Goal: Feedback & Contribution: Leave review/rating

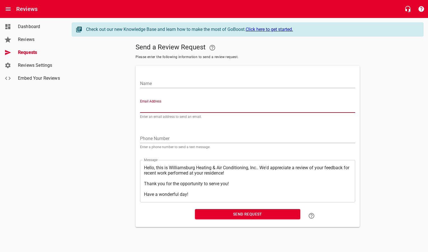
click at [178, 111] on input "Email Address" at bounding box center [247, 108] width 215 height 9
paste input "[EMAIL_ADDRESS][DOMAIN_NAME]"
type input "[EMAIL_ADDRESS][DOMAIN_NAME]"
click at [179, 90] on div "Name" at bounding box center [248, 80] width 220 height 25
click at [181, 87] on input "Name" at bounding box center [247, 83] width 215 height 9
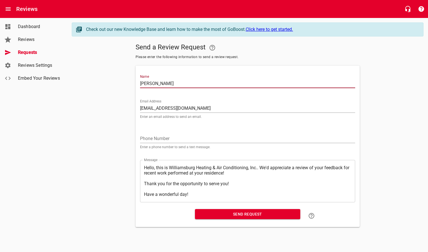
drag, startPoint x: 174, startPoint y: 84, endPoint x: 134, endPoint y: 81, distance: 40.2
click at [134, 81] on div "Send a Review Request Please enter the following information to send a review r…" at bounding box center [248, 134] width 352 height 186
type input "[PERSON_NAME]"
click at [202, 214] on span "Send Request" at bounding box center [248, 213] width 96 height 7
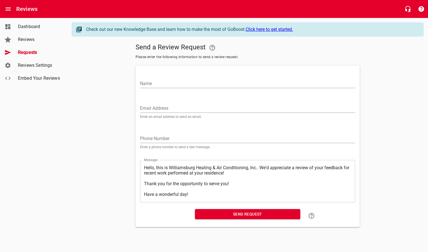
click at [168, 108] on input "Email Address" at bounding box center [247, 108] width 215 height 9
paste input "[EMAIL_ADDRESS][DOMAIN_NAME]"
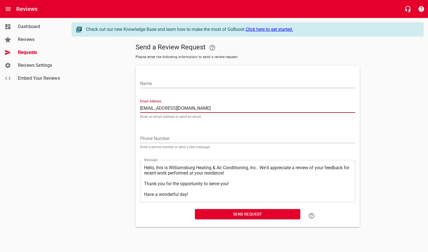
type input "[EMAIL_ADDRESS][DOMAIN_NAME]"
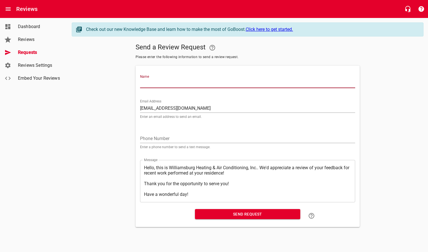
click at [169, 81] on input "Name" at bounding box center [247, 83] width 215 height 9
type input "[PERSON_NAME]"
click at [207, 216] on span "Send Request" at bounding box center [248, 213] width 96 height 7
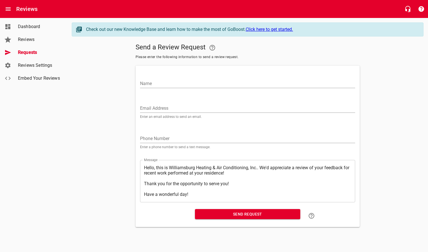
click at [153, 110] on input "Email Address" at bounding box center [247, 108] width 215 height 9
paste input "[EMAIL_ADDRESS][DOMAIN_NAME]"
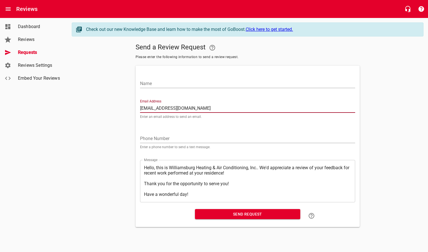
type input "[EMAIL_ADDRESS][DOMAIN_NAME]"
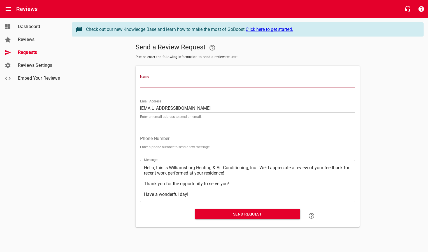
click at [158, 83] on input "Name" at bounding box center [247, 83] width 215 height 9
type input "[PERSON_NAME] & [PERSON_NAME]"
click at [207, 214] on span "Send Request" at bounding box center [248, 213] width 96 height 7
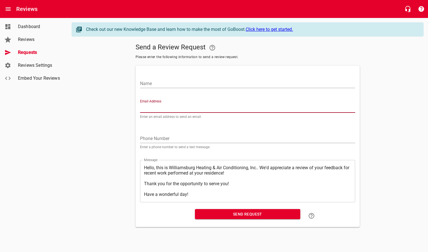
click at [152, 105] on input "Email Address" at bounding box center [247, 108] width 215 height 9
paste input "[EMAIL_ADDRESS][DOMAIN_NAME]"
type input "[EMAIL_ADDRESS][DOMAIN_NAME]"
click at [155, 85] on input "Name" at bounding box center [247, 83] width 215 height 9
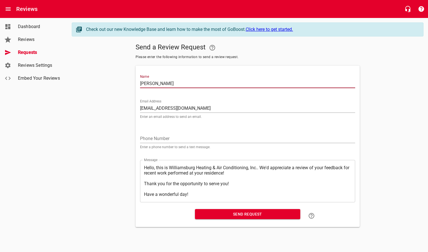
type input "[PERSON_NAME]"
click at [241, 214] on span "Send Request" at bounding box center [248, 213] width 96 height 7
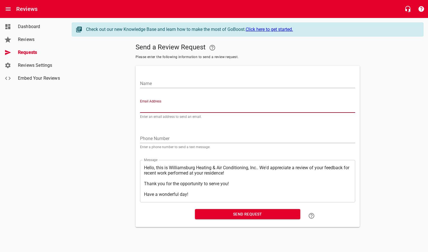
click at [169, 108] on input "Email Address" at bounding box center [247, 108] width 215 height 9
paste input "[EMAIL_ADDRESS][DOMAIN_NAME]"
type input "[EMAIL_ADDRESS][DOMAIN_NAME]"
click at [171, 83] on input "Name" at bounding box center [247, 83] width 215 height 9
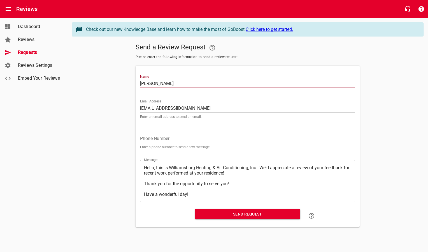
type input "[PERSON_NAME]"
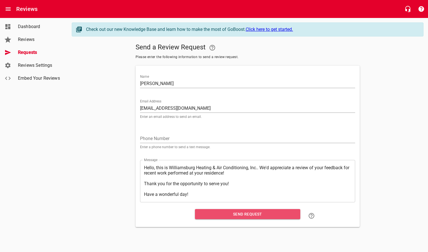
click at [207, 212] on span "Send Request" at bounding box center [248, 213] width 96 height 7
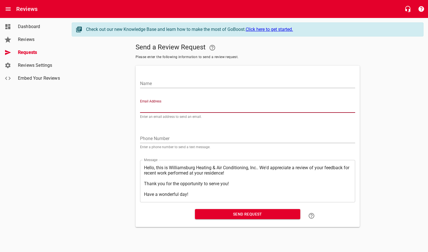
click at [164, 108] on input "Email Address" at bounding box center [247, 108] width 215 height 9
paste input "[EMAIL_ADDRESS][DOMAIN_NAME]"
type input "[EMAIL_ADDRESS][DOMAIN_NAME]"
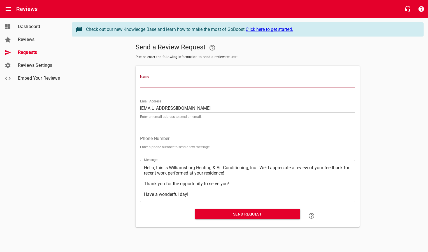
click at [171, 82] on input "Name" at bounding box center [247, 83] width 215 height 9
type input "[PERSON_NAME]"
click at [212, 214] on span "Send Request" at bounding box center [248, 213] width 96 height 7
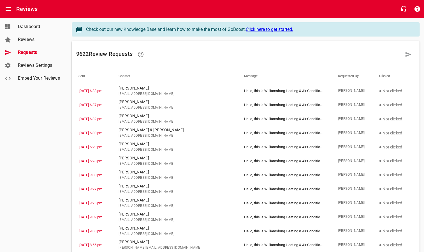
click at [38, 8] on div "Reviews" at bounding box center [212, 9] width 424 height 18
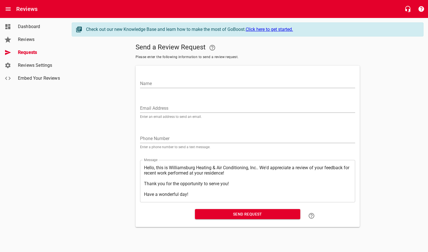
click at [169, 108] on input "Email Address" at bounding box center [247, 108] width 215 height 9
paste input "[EMAIL_ADDRESS][DOMAIN_NAME]"
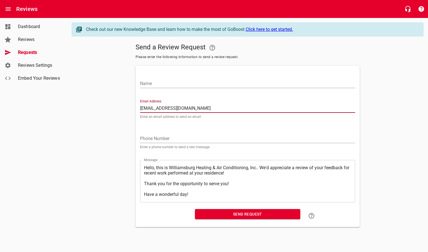
type input "[EMAIL_ADDRESS][DOMAIN_NAME]"
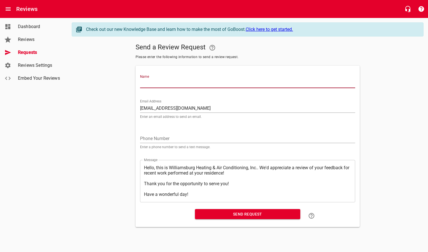
click at [164, 82] on input "Name" at bounding box center [247, 83] width 215 height 9
type input "Encela [PERSON_NAME]"
click at [209, 217] on span "Send Request" at bounding box center [248, 213] width 96 height 7
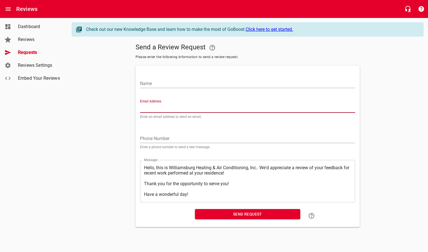
click at [158, 109] on input "Email Address" at bounding box center [247, 108] width 215 height 9
paste input "[EMAIL_ADDRESS][DOMAIN_NAME]"
type input "[EMAIL_ADDRESS][DOMAIN_NAME]"
click at [152, 84] on input "Name" at bounding box center [247, 83] width 215 height 9
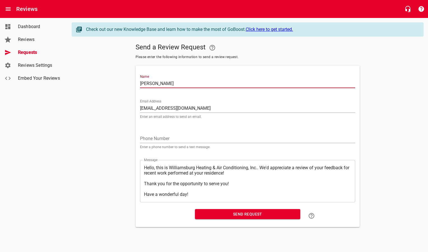
type input "[PERSON_NAME]"
click at [228, 213] on span "Send Request" at bounding box center [248, 213] width 96 height 7
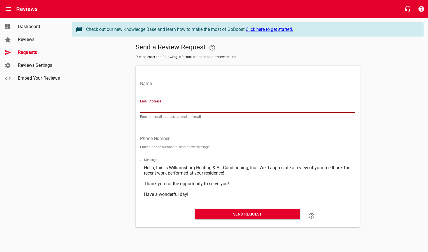
click at [168, 108] on input "Email Address" at bounding box center [247, 108] width 215 height 9
paste input "[EMAIL_ADDRESS][DOMAIN_NAME]"
type input "[EMAIL_ADDRESS][DOMAIN_NAME]"
click at [167, 87] on input "Name" at bounding box center [247, 83] width 215 height 9
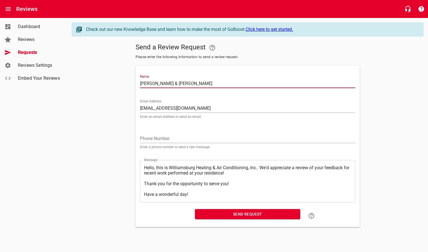
drag, startPoint x: 173, startPoint y: 82, endPoint x: 160, endPoint y: 83, distance: 12.9
click at [160, 83] on input "[PERSON_NAME] & [PERSON_NAME]" at bounding box center [247, 83] width 215 height 9
type input "[PERSON_NAME]"
click at [217, 216] on span "Send Request" at bounding box center [248, 213] width 96 height 7
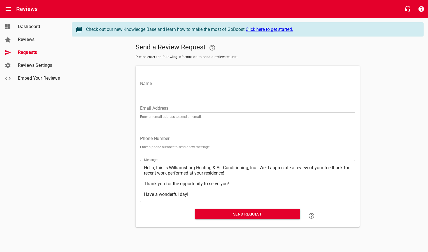
click at [167, 111] on input "Email Address" at bounding box center [247, 108] width 215 height 9
paste input "[EMAIL_ADDRESS][PERSON_NAME][DOMAIN_NAME]"
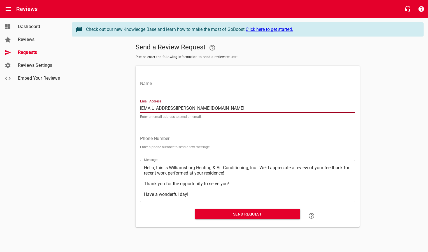
type input "[EMAIL_ADDRESS][PERSON_NAME][DOMAIN_NAME]"
click at [165, 84] on input "Name" at bounding box center [247, 83] width 215 height 9
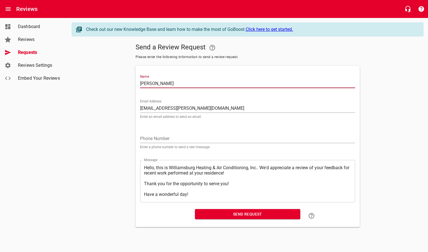
type input "[PERSON_NAME]"
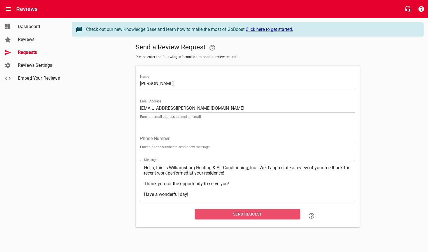
click at [217, 215] on span "Send Request" at bounding box center [248, 213] width 96 height 7
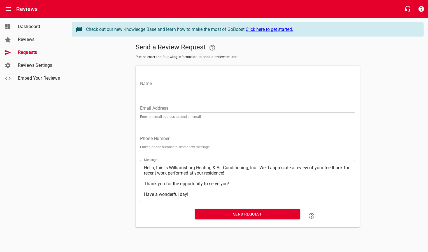
click at [177, 106] on input "Email Address" at bounding box center [247, 108] width 215 height 9
paste input "[EMAIL_ADDRESS][DOMAIN_NAME]"
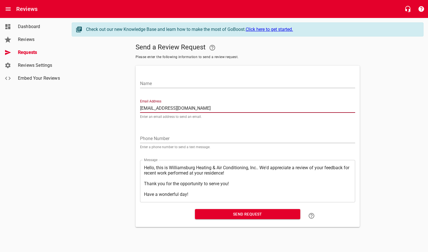
type input "[EMAIL_ADDRESS][DOMAIN_NAME]"
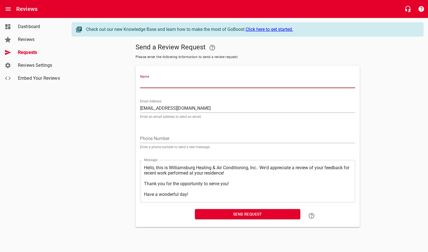
click at [167, 83] on input "Name" at bounding box center [247, 83] width 215 height 9
type input "[PERSON_NAME]"
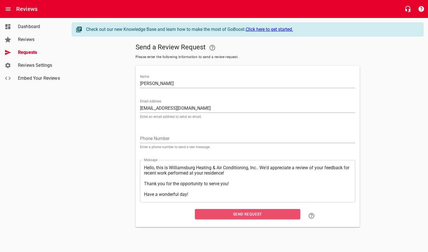
click at [214, 216] on span "Send Request" at bounding box center [248, 213] width 96 height 7
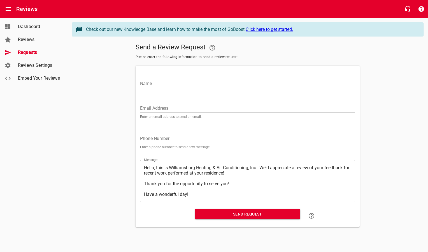
click at [161, 107] on input "Email Address" at bounding box center [247, 108] width 215 height 9
drag, startPoint x: 169, startPoint y: 108, endPoint x: 58, endPoint y: 105, distance: 110.7
click at [58, 105] on div "Dashboard Reviews Requests Reviews Settings Embed Your Reviews Check out our ne…" at bounding box center [214, 124] width 428 height 213
paste input "[EMAIL_ADDRESS][DOMAIN_NAME]"
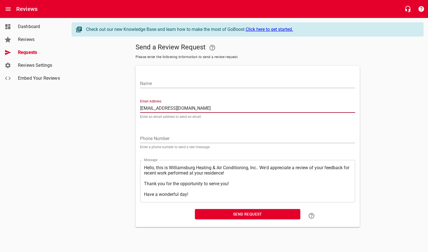
type input "[EMAIL_ADDRESS][DOMAIN_NAME]"
click at [151, 82] on input "Name" at bounding box center [247, 83] width 215 height 9
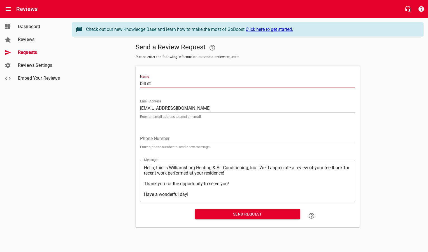
type input "[PERSON_NAME]"
click at [206, 216] on span "Send Request" at bounding box center [248, 213] width 96 height 7
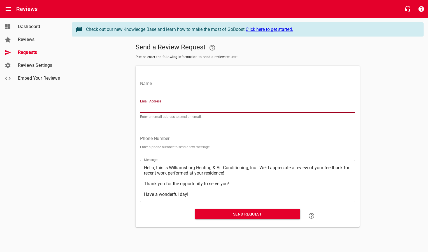
click at [160, 109] on input "Email Address" at bounding box center [247, 108] width 215 height 9
paste input "[EMAIL_ADDRESS][DOMAIN_NAME]"
type input "[EMAIL_ADDRESS][DOMAIN_NAME]"
click at [160, 83] on input "Name" at bounding box center [247, 83] width 215 height 9
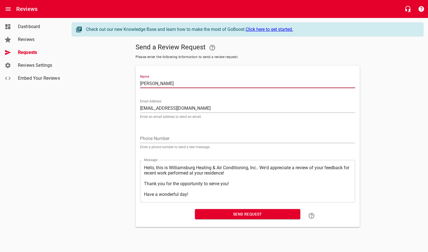
type input "[PERSON_NAME]"
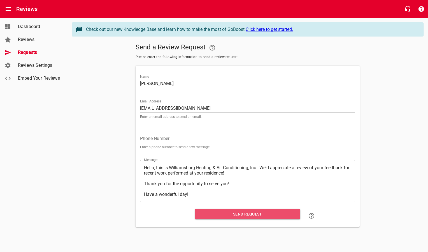
click at [235, 213] on span "Send Request" at bounding box center [248, 213] width 96 height 7
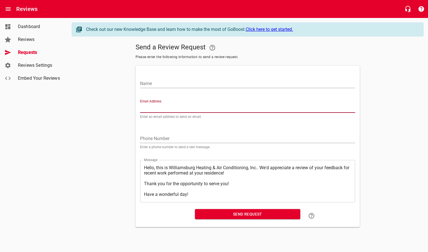
click at [161, 109] on input "Email Address" at bounding box center [247, 108] width 215 height 9
paste input "[EMAIL_ADDRESS][DOMAIN_NAME]"
type input "[EMAIL_ADDRESS][DOMAIN_NAME]"
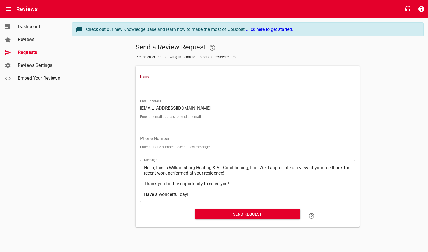
click at [163, 85] on input "Name" at bounding box center [247, 83] width 215 height 9
type input "[PERSON_NAME]"
click at [211, 215] on span "Send Request" at bounding box center [248, 213] width 96 height 7
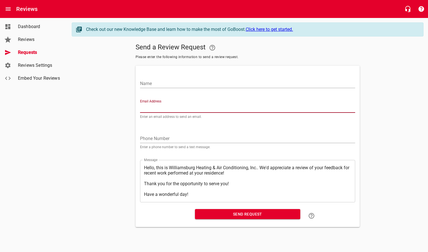
click at [177, 107] on input "Email Address" at bounding box center [247, 108] width 215 height 9
paste input "[EMAIL_ADDRESS][PERSON_NAME][DOMAIN_NAME]"
type input "[EMAIL_ADDRESS][PERSON_NAME][DOMAIN_NAME]"
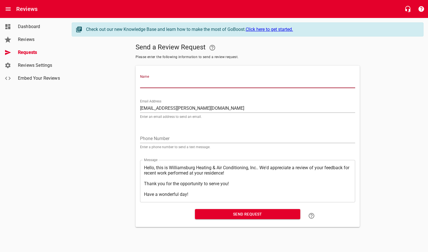
click at [151, 85] on input "Name" at bounding box center [247, 83] width 215 height 9
click at [160, 85] on input "Name" at bounding box center [247, 83] width 215 height 9
type input "[PERSON_NAME]"
click at [214, 215] on span "Send Request" at bounding box center [248, 213] width 96 height 7
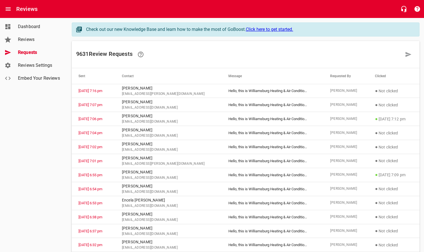
click at [136, 11] on div "Reviews" at bounding box center [212, 9] width 424 height 18
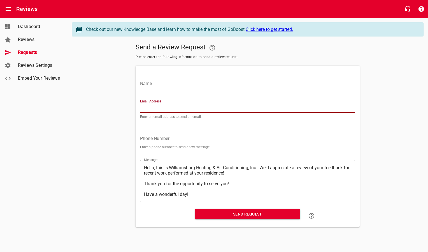
click at [171, 108] on input "Email Address" at bounding box center [247, 108] width 215 height 9
paste input "[PERSON_NAME][EMAIL_ADDRESS][PERSON_NAME][DOMAIN_NAME]"
type input "[PERSON_NAME][EMAIL_ADDRESS][PERSON_NAME][DOMAIN_NAME]"
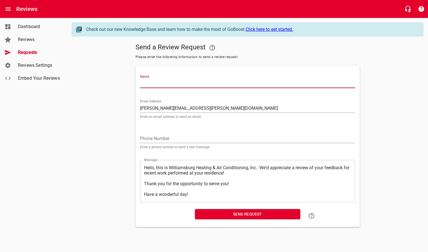
click at [177, 84] on input "Name" at bounding box center [247, 83] width 215 height 9
type input "[PERSON_NAME]"
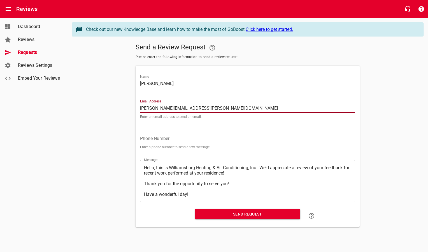
click at [206, 209] on div "Send Request" at bounding box center [248, 216] width 110 height 18
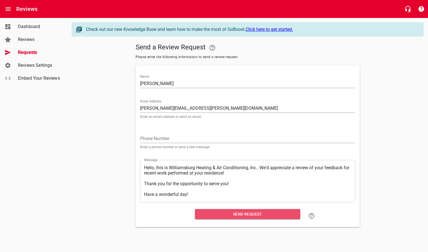
click at [203, 215] on span "Send Request" at bounding box center [248, 213] width 96 height 7
